Goal: Transaction & Acquisition: Obtain resource

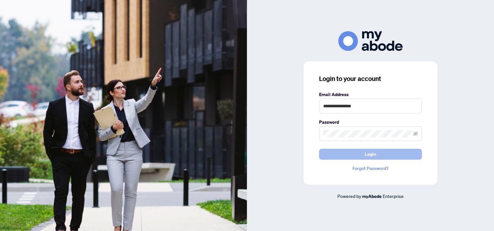
click at [369, 152] on span "Login" at bounding box center [370, 154] width 12 height 10
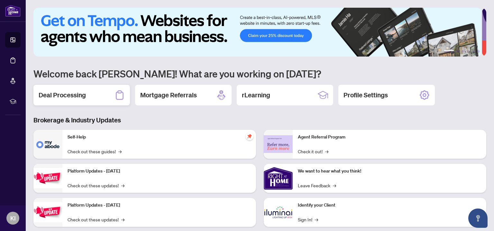
drag, startPoint x: 62, startPoint y: 94, endPoint x: 66, endPoint y: 94, distance: 3.6
click at [62, 94] on h2 "Deal Processing" at bounding box center [62, 95] width 47 height 9
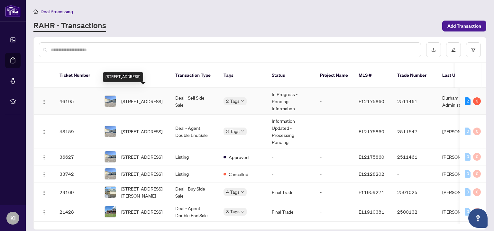
click at [155, 98] on span "[STREET_ADDRESS]" at bounding box center [141, 101] width 41 height 7
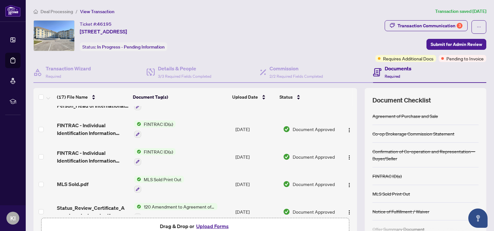
scroll to position [345, 0]
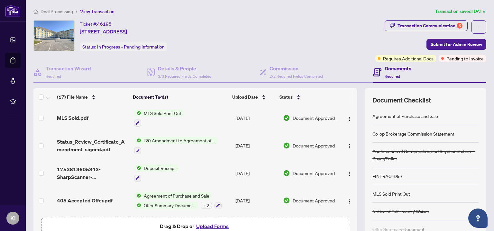
click at [190, 192] on span "Agreement of Purchase and Sale" at bounding box center [176, 195] width 71 height 7
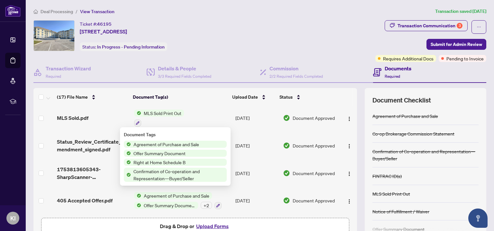
click at [183, 144] on span "Agreement of Purchase and Sale" at bounding box center [166, 144] width 71 height 7
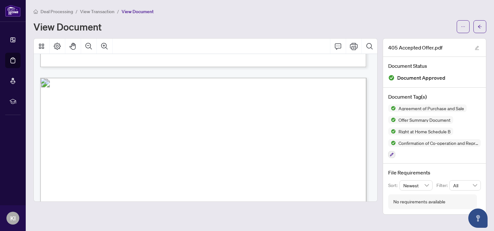
scroll to position [3874, 0]
click at [461, 23] on span "button" at bounding box center [463, 27] width 4 height 10
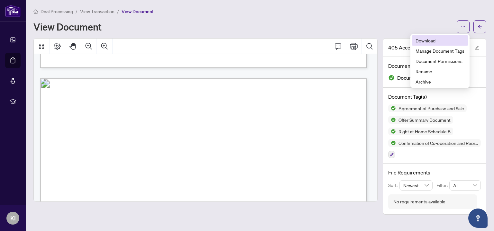
click at [425, 44] on span "Download" at bounding box center [439, 40] width 49 height 7
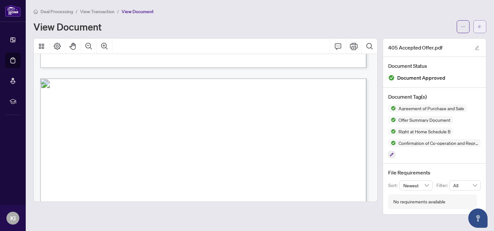
click at [474, 28] on button "button" at bounding box center [479, 26] width 13 height 13
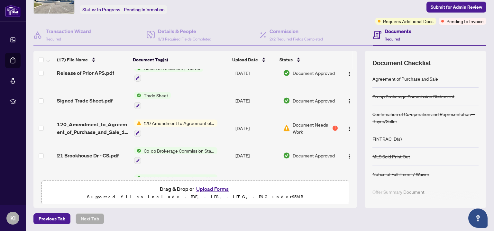
scroll to position [96, 0]
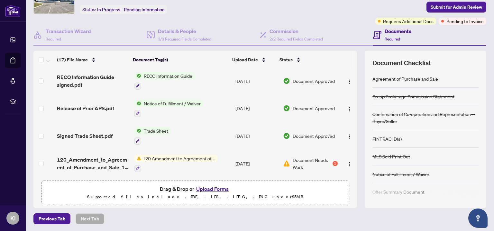
click at [166, 103] on span "Notice of Fulfillment / Waiver" at bounding box center [172, 103] width 62 height 7
click at [191, 136] on span "Notice of Fulfillment / Waiver" at bounding box center [168, 133] width 62 height 7
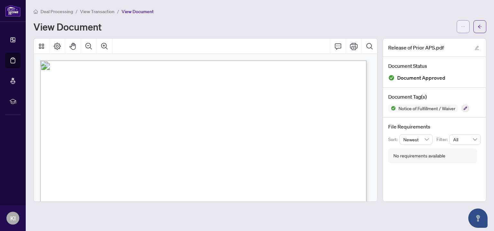
click at [465, 24] on icon "ellipsis" at bounding box center [463, 26] width 4 height 4
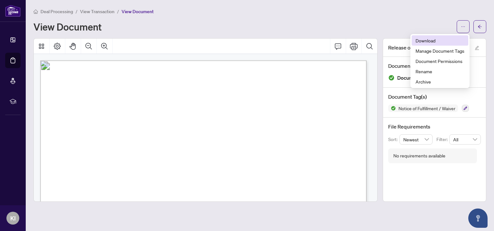
click at [422, 42] on span "Download" at bounding box center [439, 40] width 49 height 7
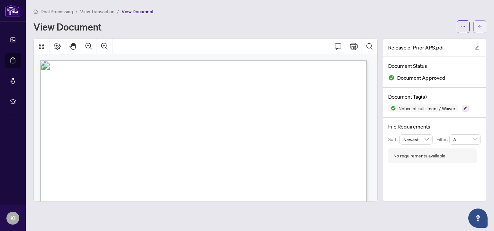
click at [484, 30] on button "button" at bounding box center [479, 26] width 13 height 13
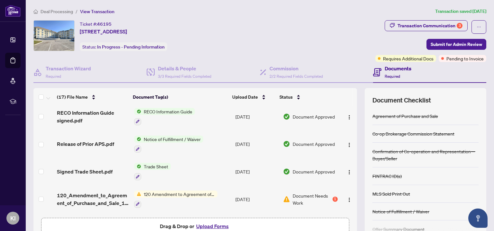
scroll to position [96, 0]
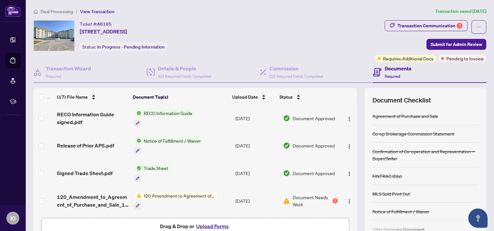
click at [159, 140] on span "Notice of Fulfillment / Waiver" at bounding box center [172, 140] width 62 height 7
click at [182, 170] on span "Notice of Fulfillment / Waiver" at bounding box center [168, 170] width 62 height 7
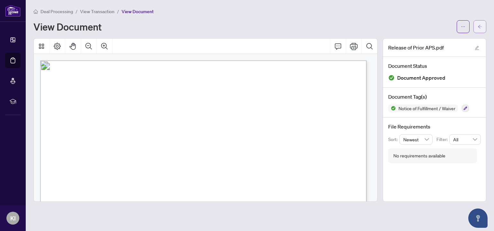
click at [483, 29] on button "button" at bounding box center [479, 26] width 13 height 13
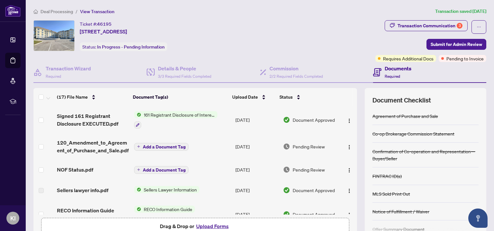
click at [75, 167] on span "NOF Status.pdf" at bounding box center [75, 170] width 36 height 8
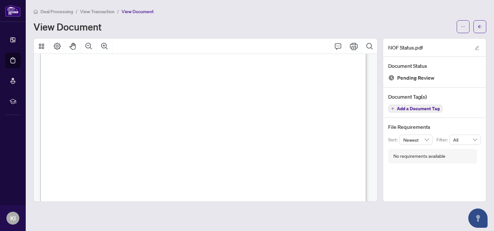
scroll to position [207, 0]
drag, startPoint x: 465, startPoint y: 30, endPoint x: 462, endPoint y: 31, distance: 3.4
click at [465, 30] on button "button" at bounding box center [462, 26] width 13 height 13
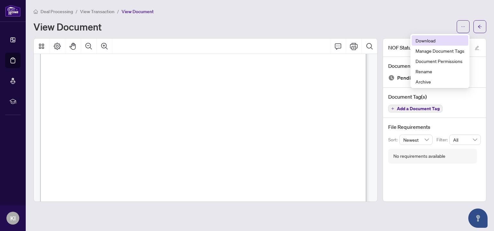
click at [430, 40] on span "Download" at bounding box center [439, 40] width 49 height 7
